Goal: Check status

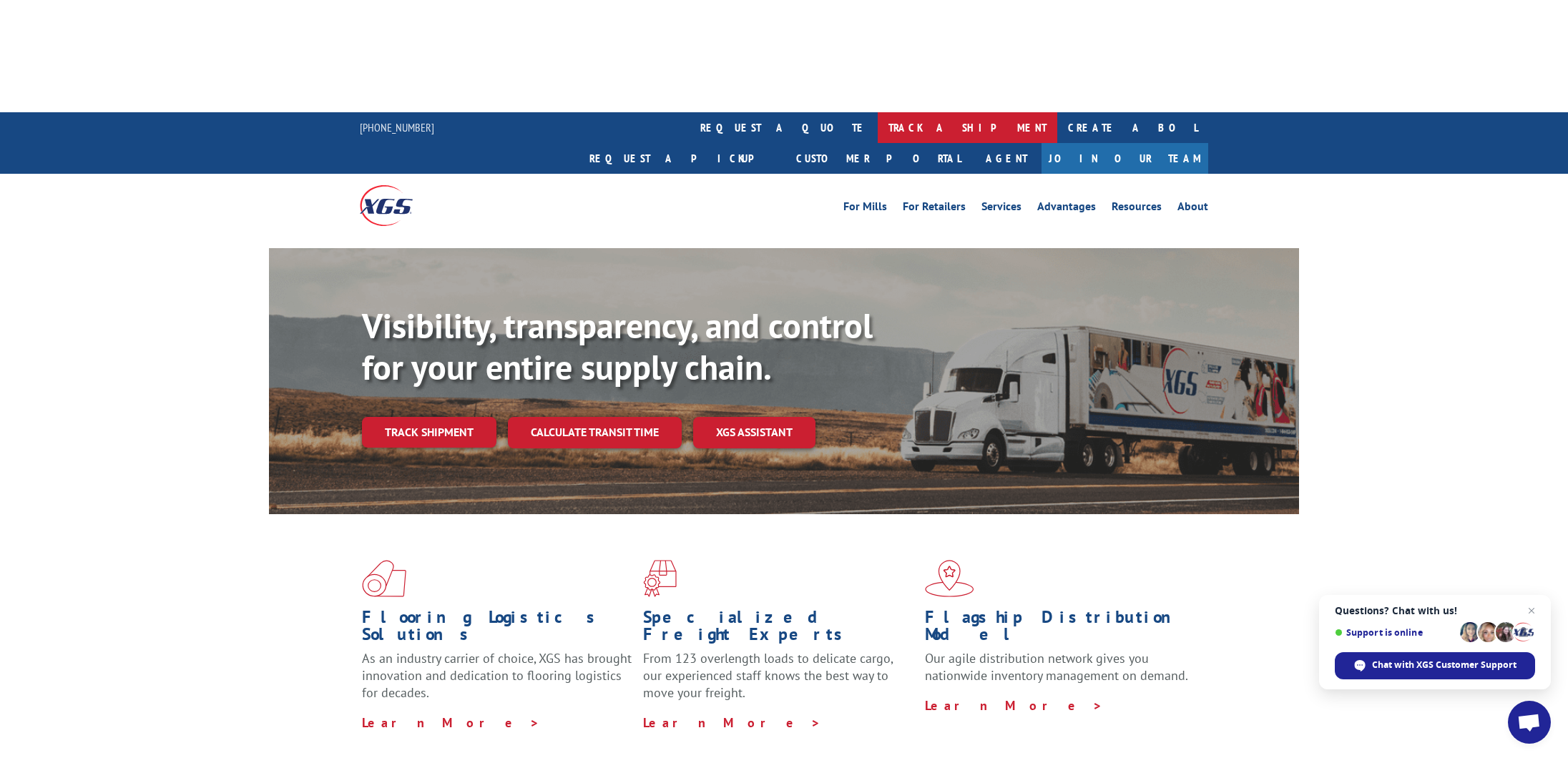
click at [878, 112] on link "track a shipment" at bounding box center [967, 127] width 179 height 31
